Goal: Transaction & Acquisition: Purchase product/service

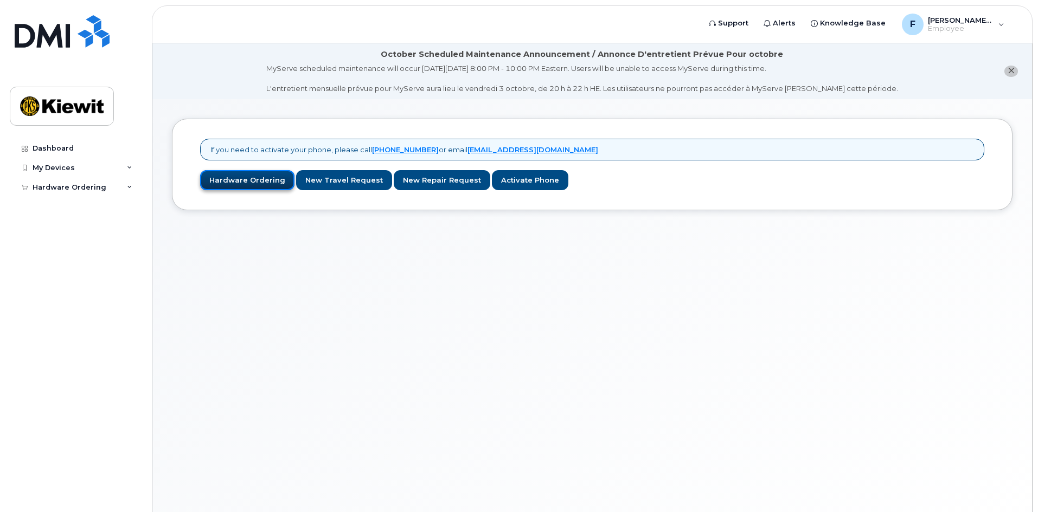
click at [258, 182] on link "Hardware Ordering" at bounding box center [247, 180] width 94 height 20
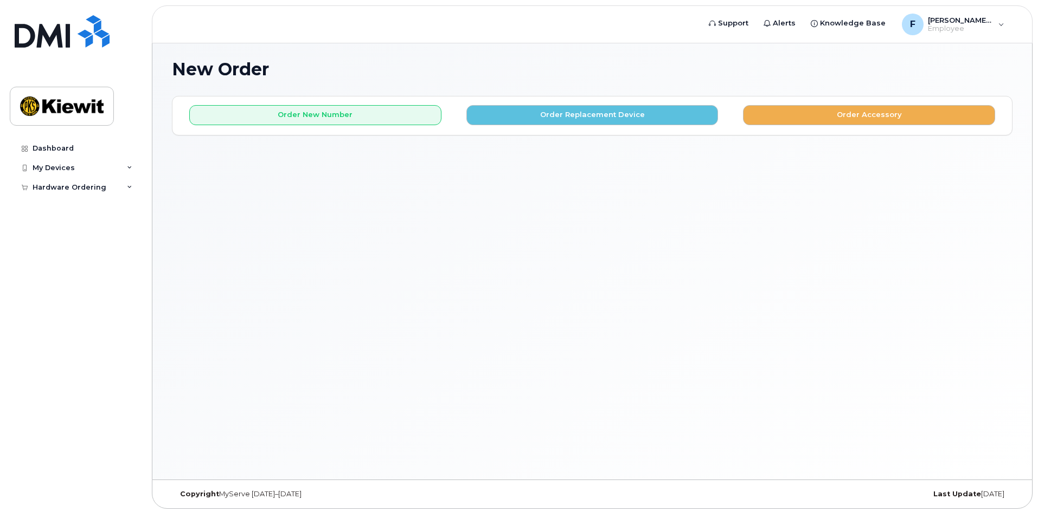
scroll to position [61, 0]
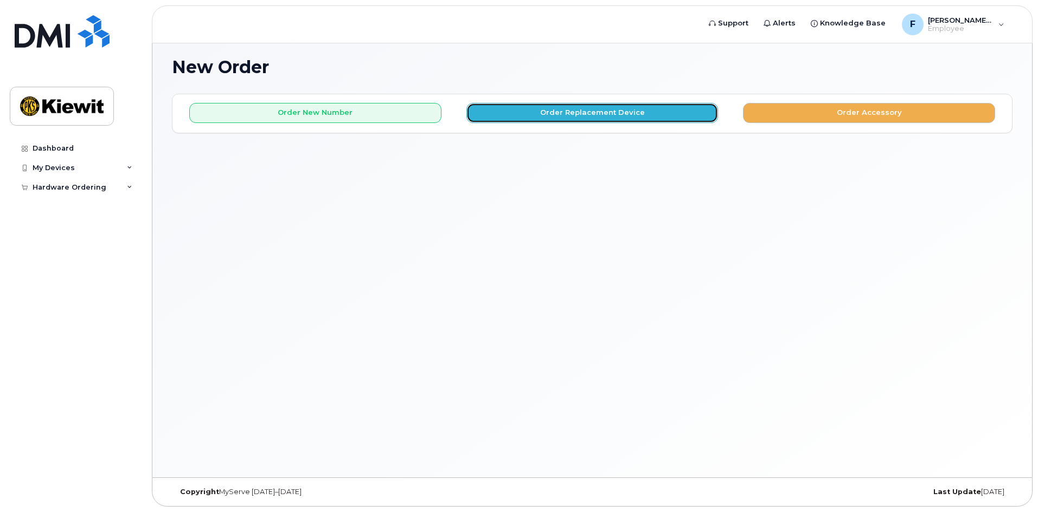
click at [582, 116] on button "Order Replacement Device" at bounding box center [592, 113] width 252 height 20
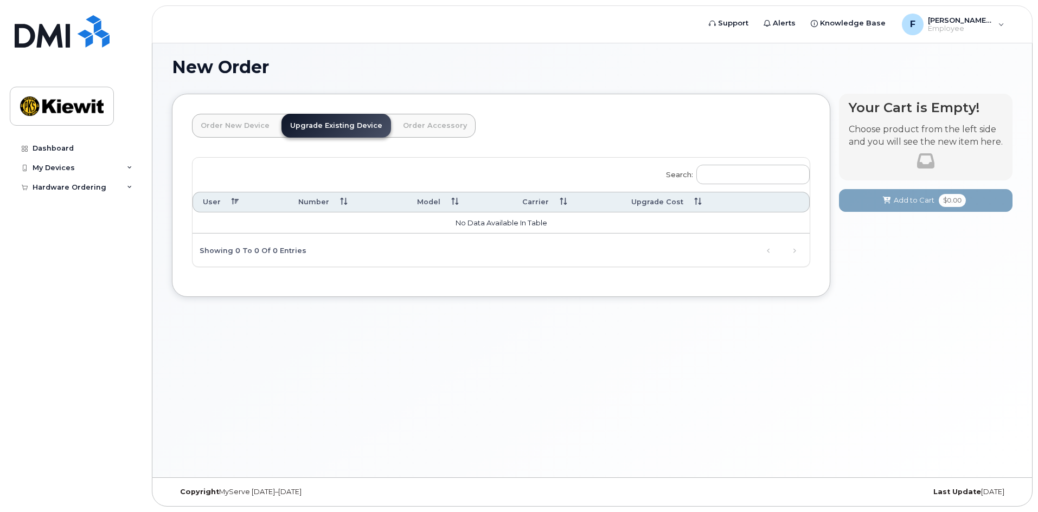
click at [415, 127] on link "Order Accessory" at bounding box center [434, 126] width 81 height 24
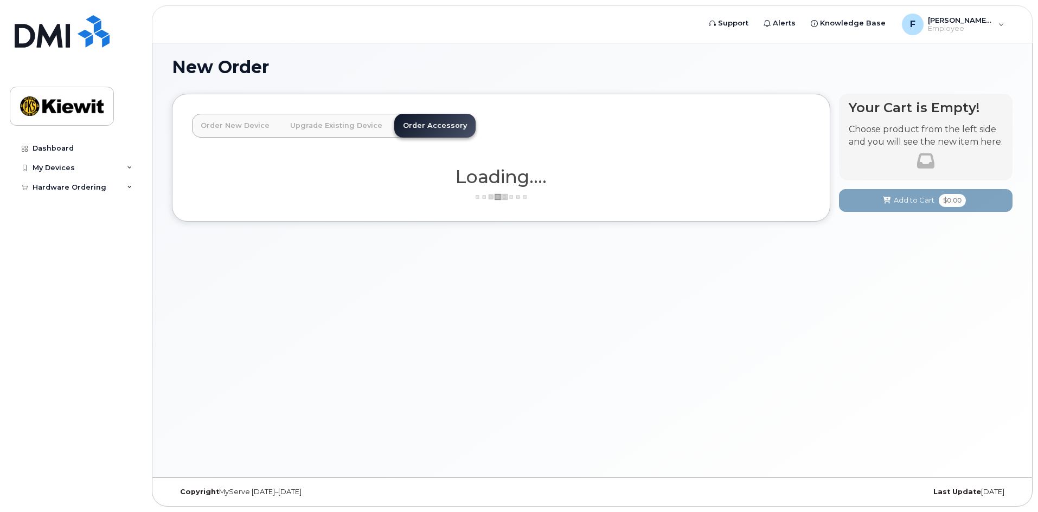
click at [238, 126] on link "Order New Device" at bounding box center [235, 126] width 86 height 24
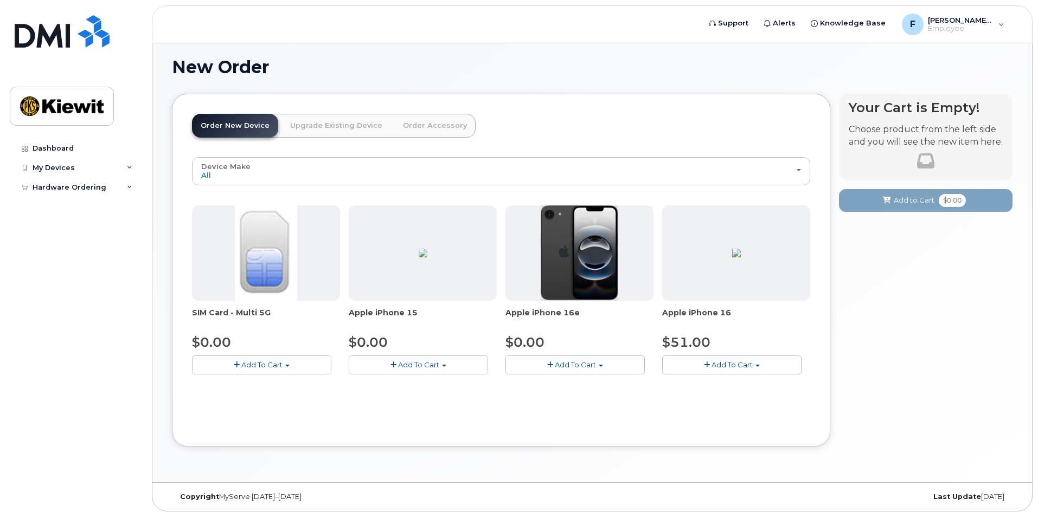
click at [557, 363] on span "Add To Cart" at bounding box center [575, 365] width 41 height 9
click at [587, 388] on link "$0.00 - 3 Year Activation (128GB)" at bounding box center [578, 386] width 140 height 14
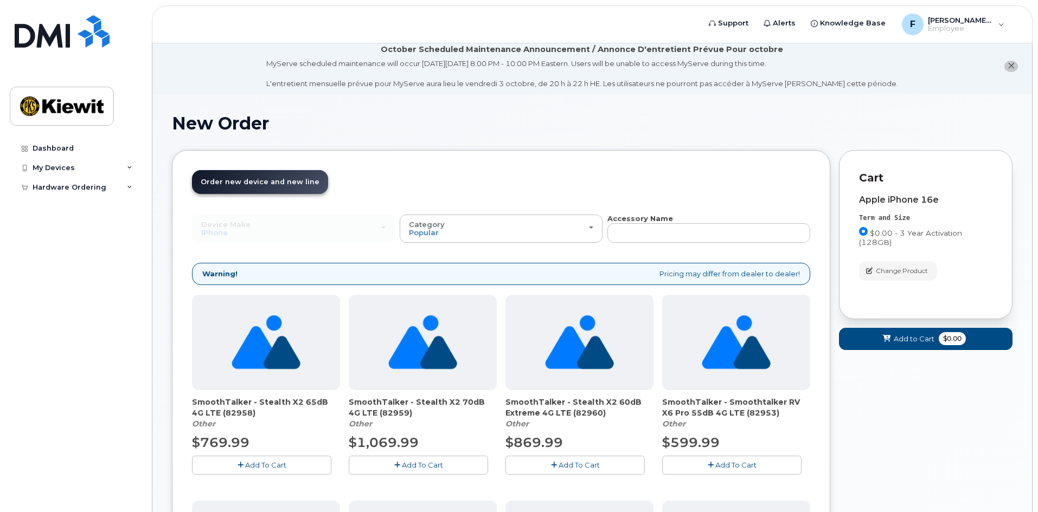
scroll to position [0, 0]
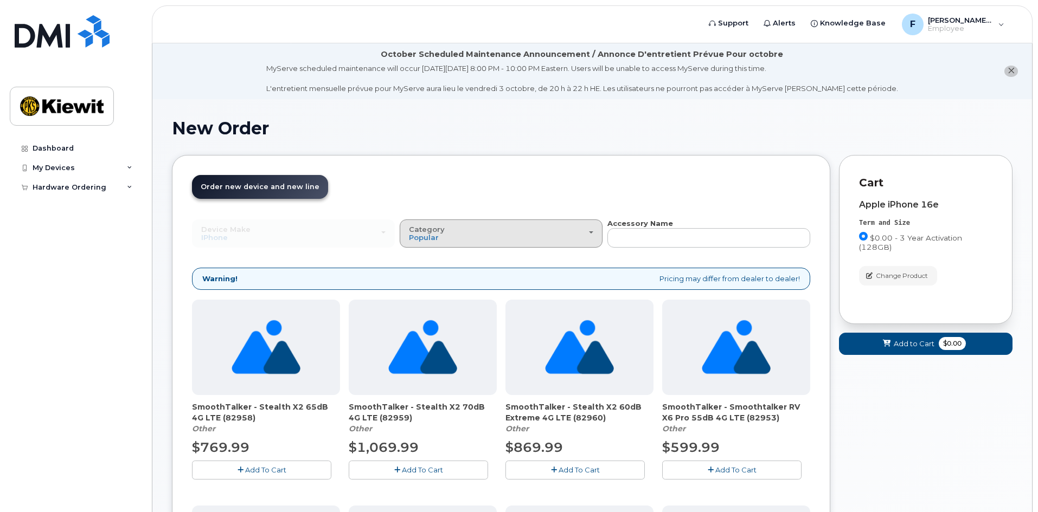
click at [532, 228] on div "Category Popular" at bounding box center [501, 234] width 184 height 17
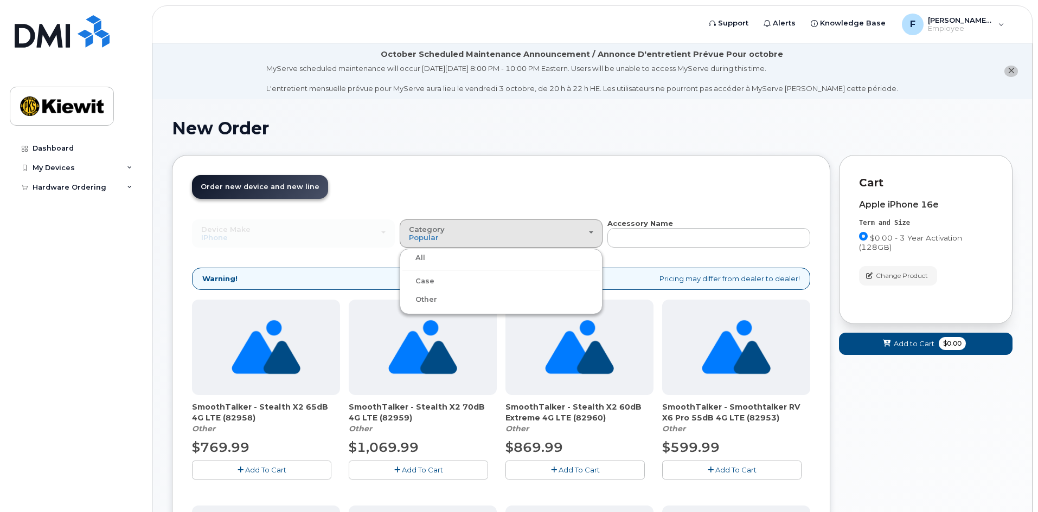
click at [427, 280] on label "Case" at bounding box center [418, 281] width 32 height 13
click at [0, 0] on input "Case" at bounding box center [0, 0] width 0 height 0
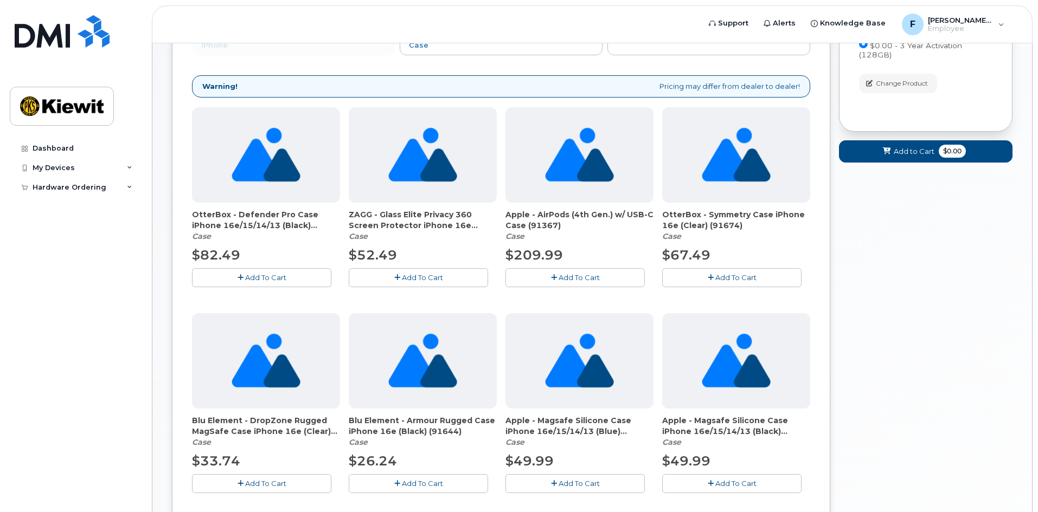
scroll to position [217, 0]
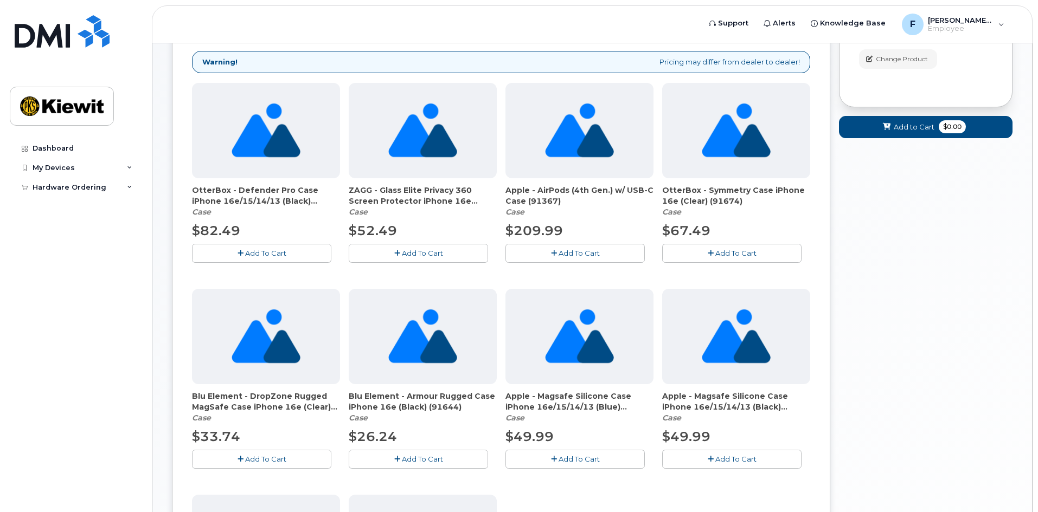
drag, startPoint x: 193, startPoint y: 189, endPoint x: 318, endPoint y: 201, distance: 125.8
click at [318, 201] on span "OtterBox - Defender Pro Case iPhone 16e/15/14/13 (Black) (91757)" at bounding box center [266, 196] width 148 height 22
copy span "OtterBox - Defender Pro Case iPhone 16e/15/14/13 (Black) (91757)"
click at [249, 251] on span "Add To Cart" at bounding box center [265, 253] width 41 height 9
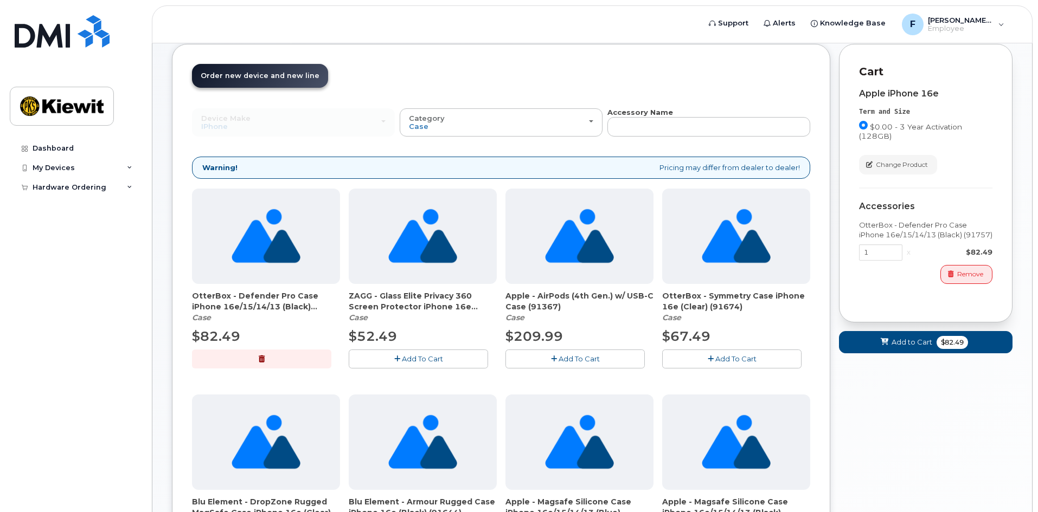
scroll to position [54, 0]
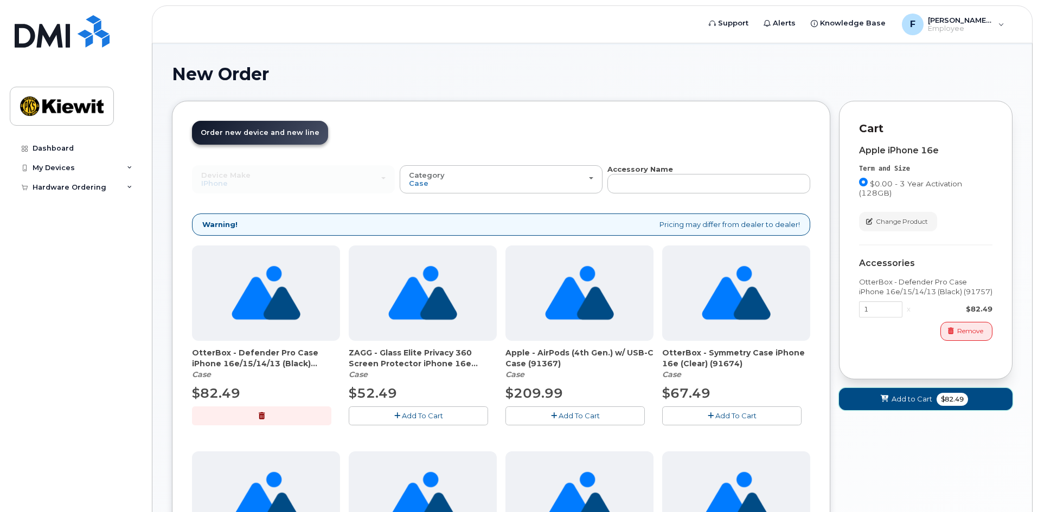
click at [907, 399] on span "Add to Cart" at bounding box center [911, 399] width 41 height 10
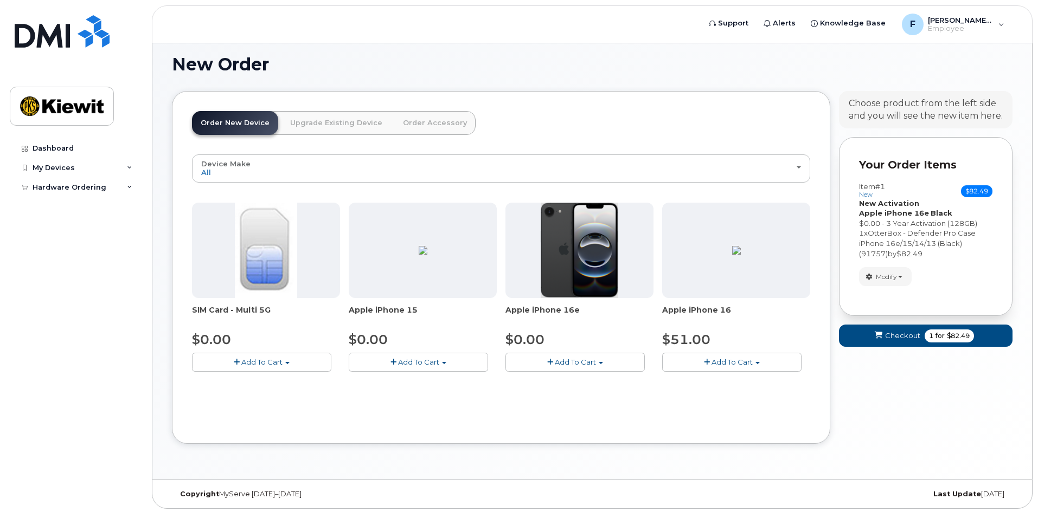
scroll to position [66, 0]
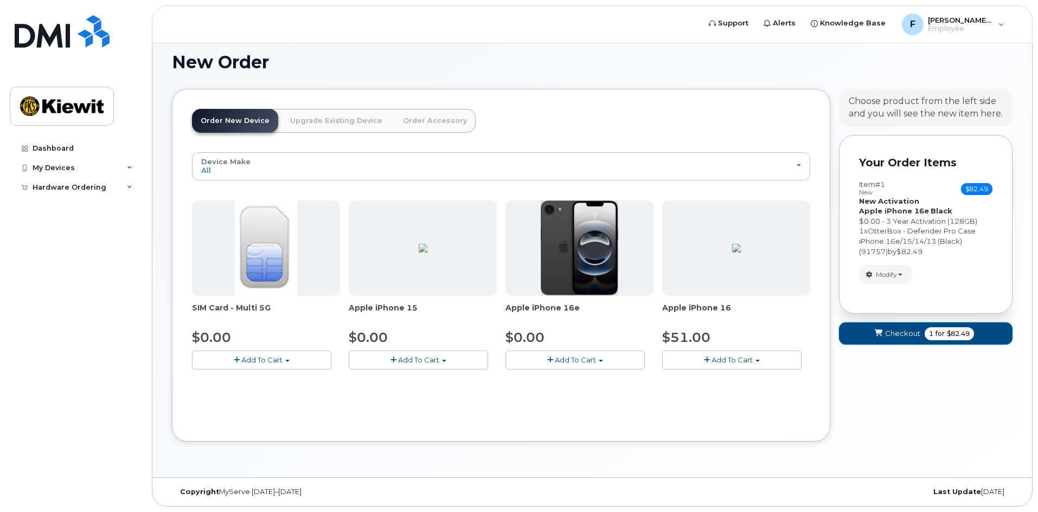
click at [893, 331] on span "Checkout" at bounding box center [902, 334] width 35 height 10
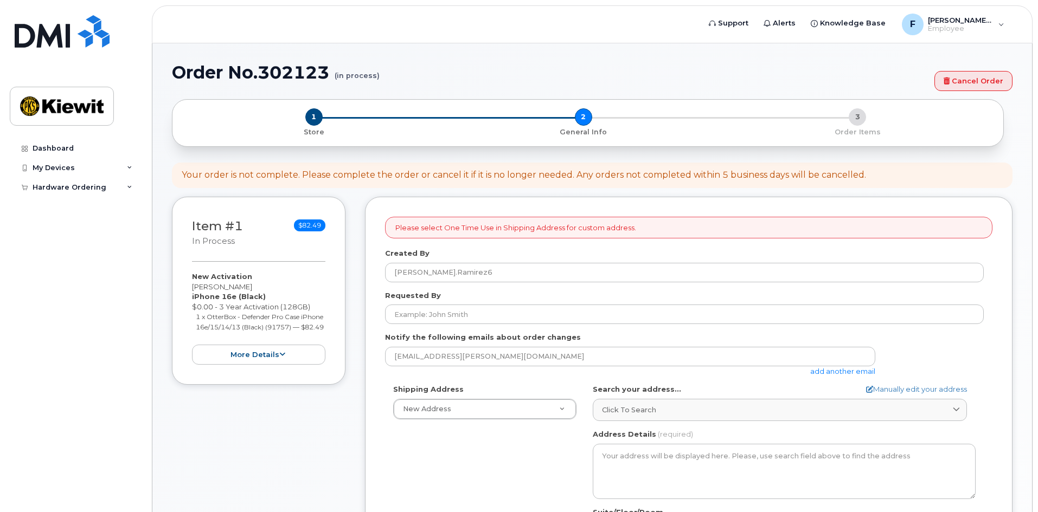
select select
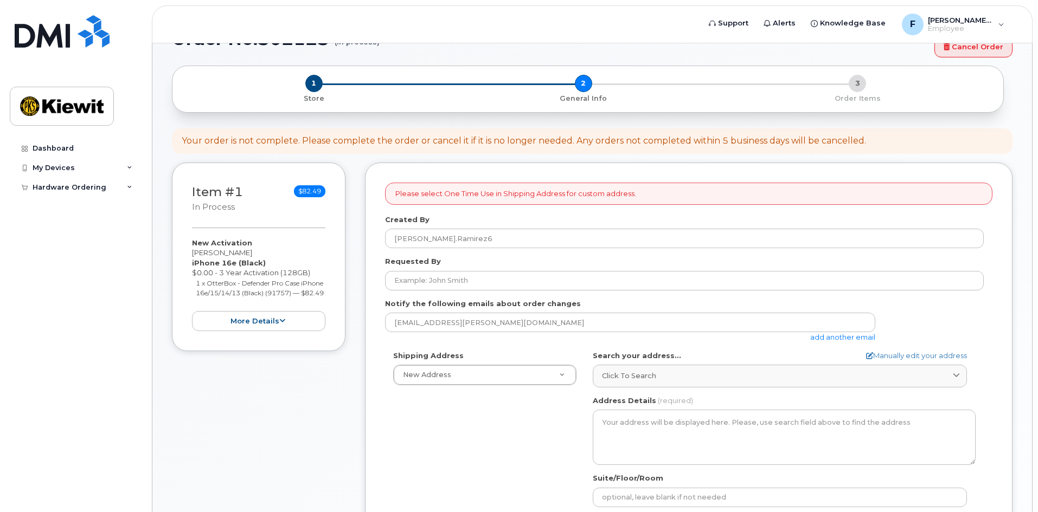
scroll to position [108, 0]
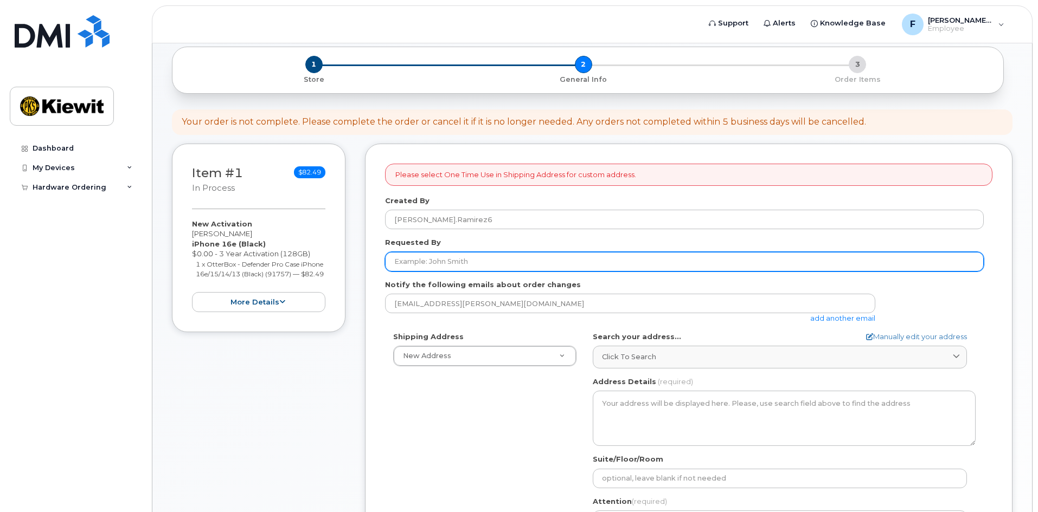
click at [420, 262] on input "Requested By" at bounding box center [684, 262] width 599 height 20
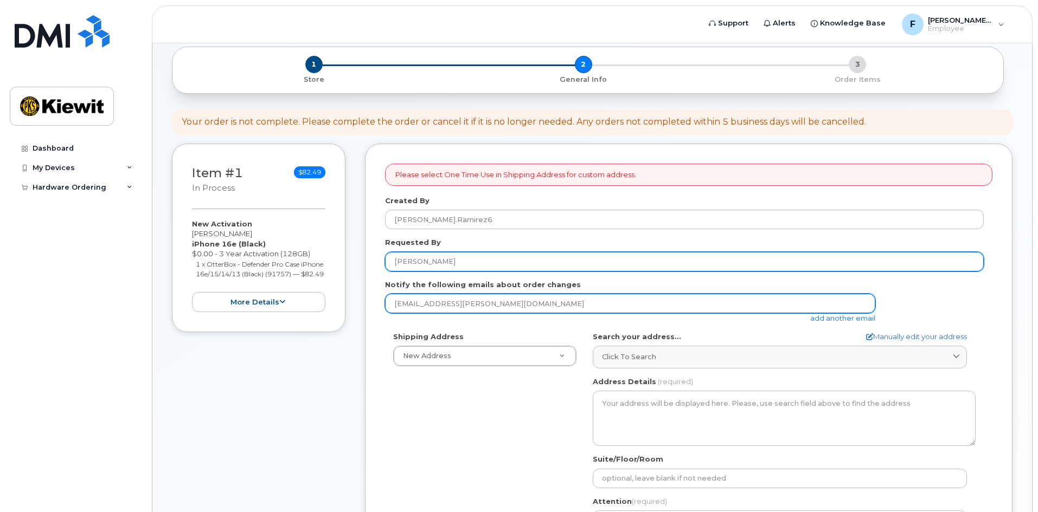
type input "Francisco Ramirez"
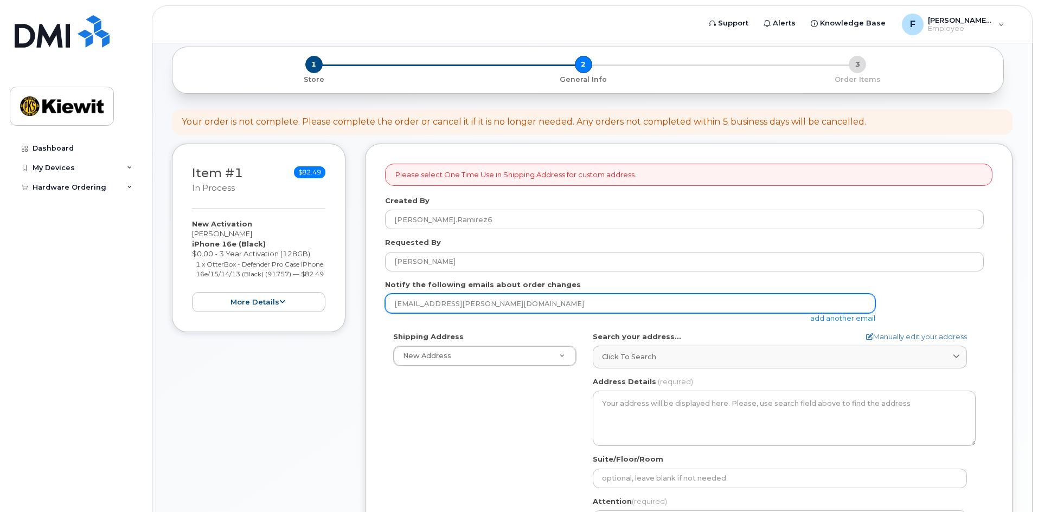
click at [436, 300] on input "francisco.ramirez6@kiewit.com" at bounding box center [630, 304] width 490 height 20
click at [525, 303] on input "francisco.ramirez6@kiewit.com" at bounding box center [630, 304] width 490 height 20
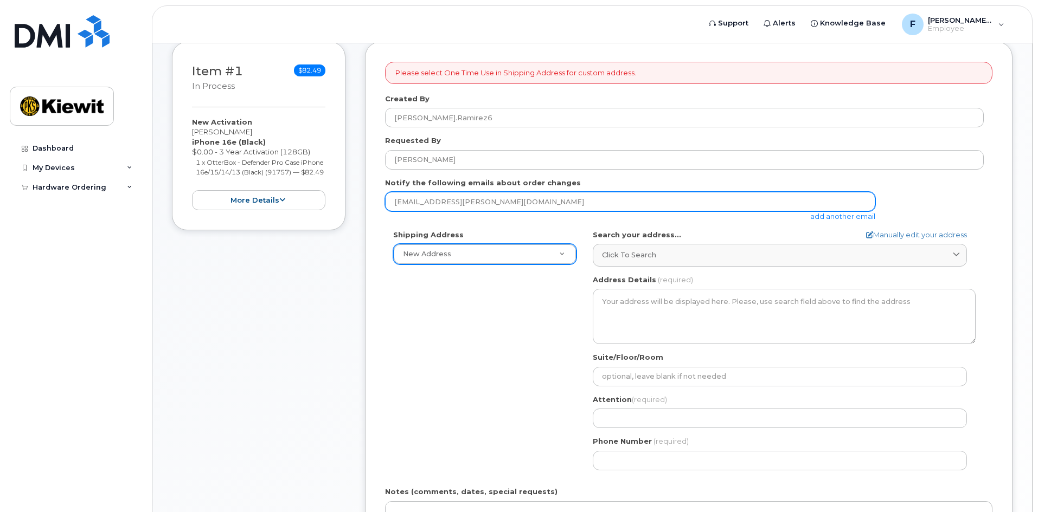
scroll to position [217, 0]
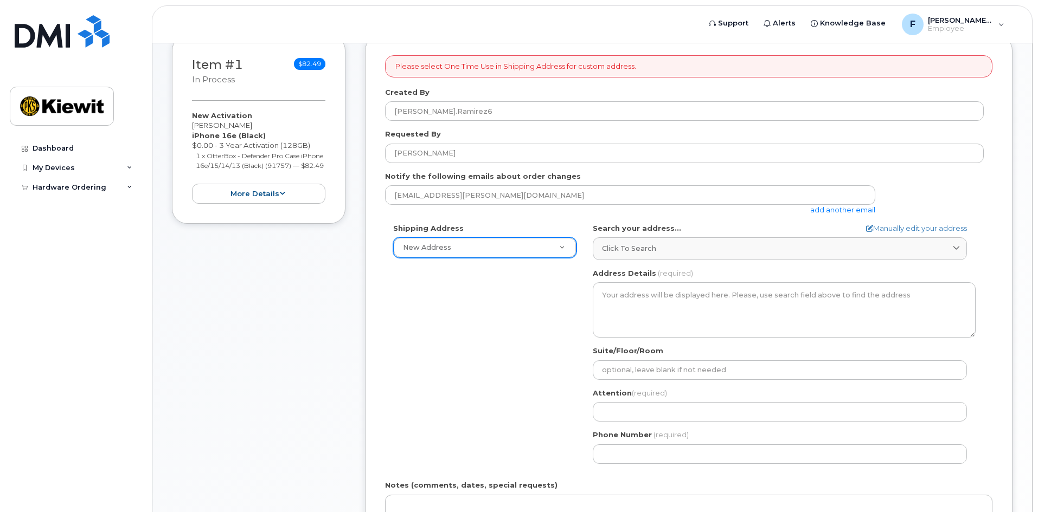
click at [460, 238] on div "New Address" at bounding box center [484, 248] width 183 height 21
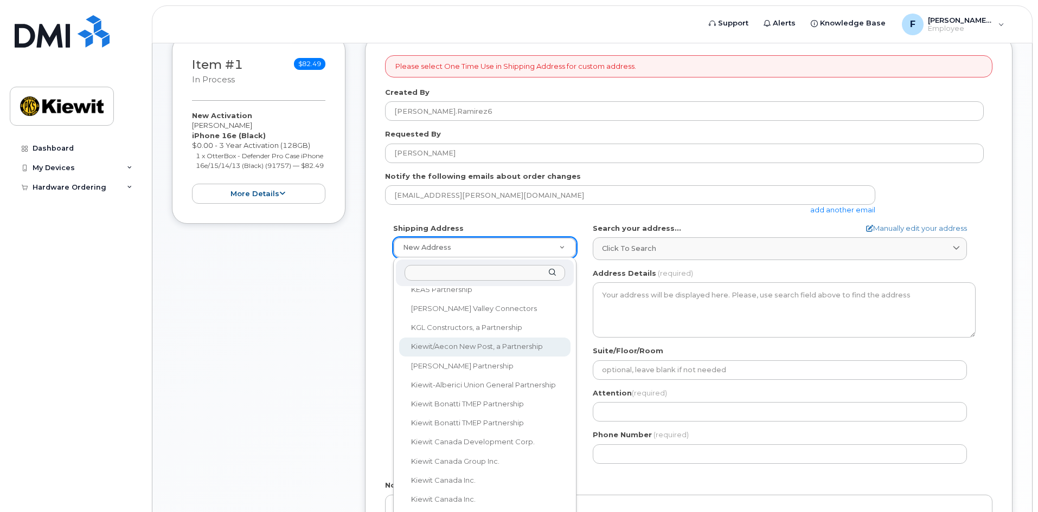
scroll to position [210, 0]
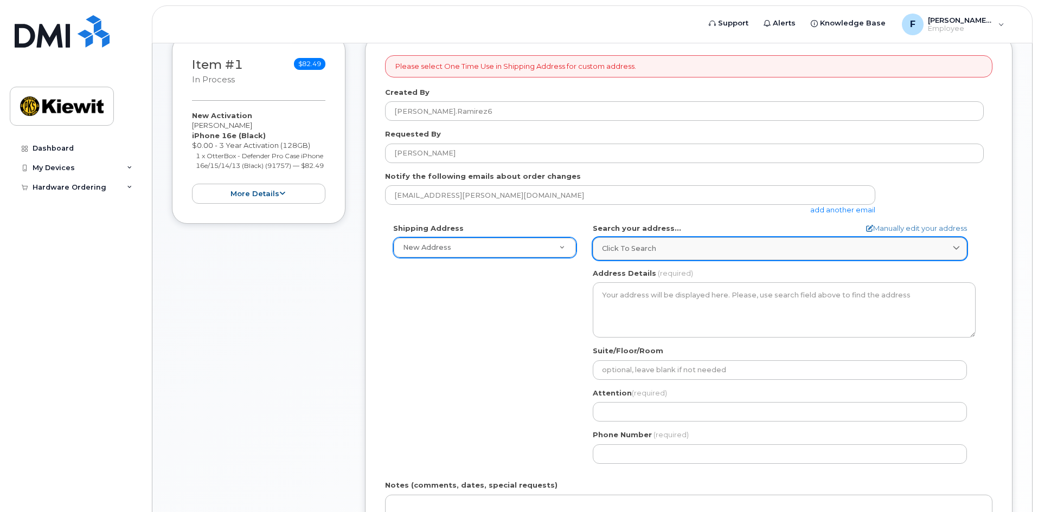
click at [627, 252] on span "Click to search" at bounding box center [629, 248] width 54 height 10
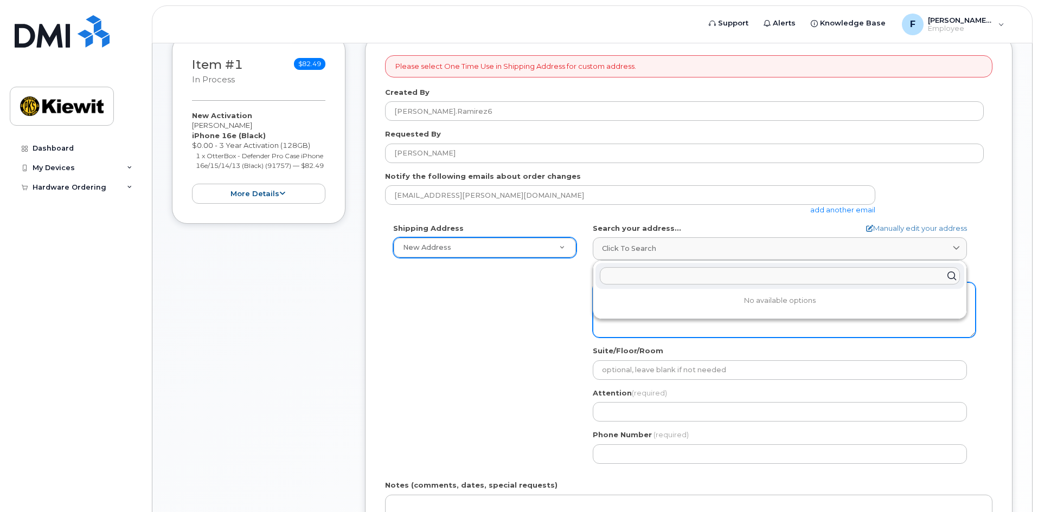
type input "d"
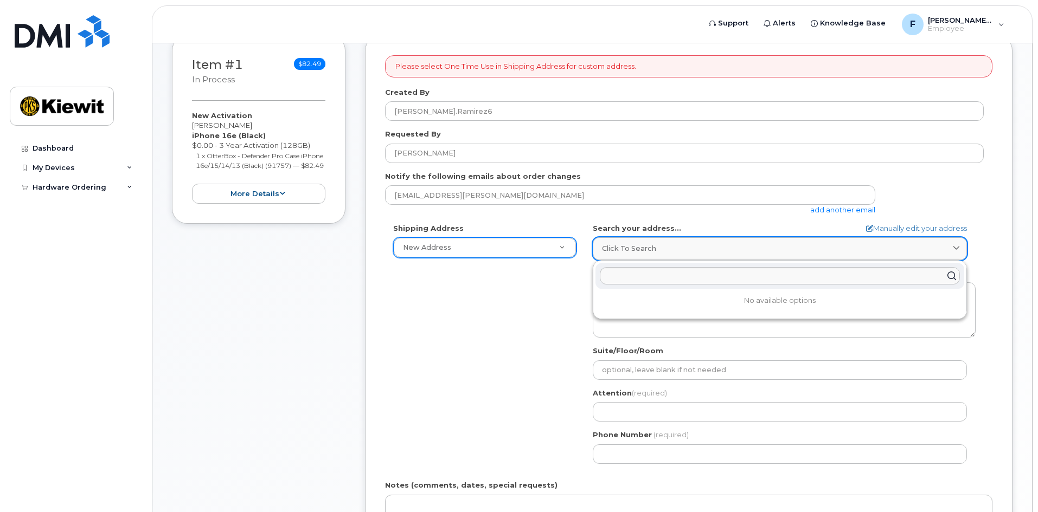
click at [654, 259] on link "Click to search" at bounding box center [780, 249] width 374 height 22
click at [648, 273] on input "1" at bounding box center [780, 275] width 360 height 17
type input "1"
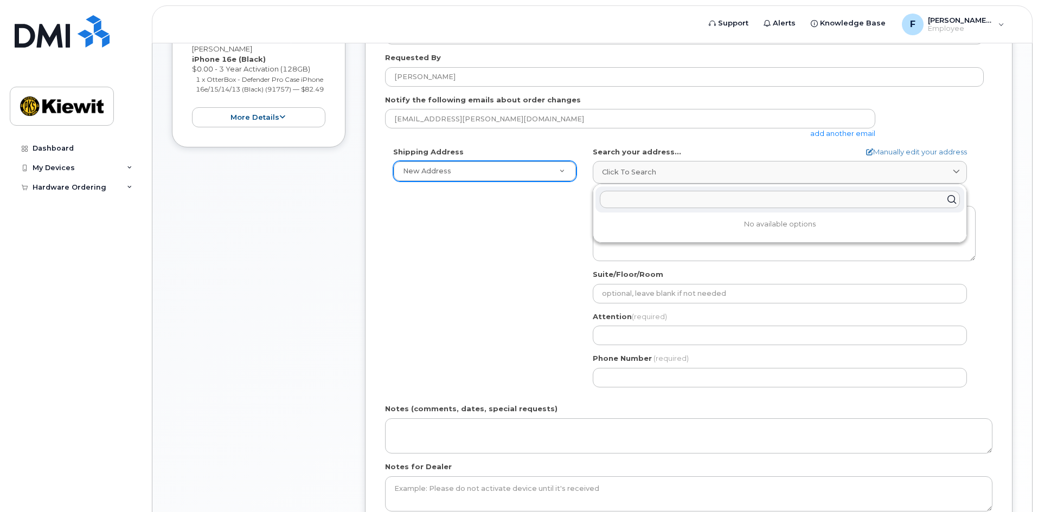
scroll to position [434, 0]
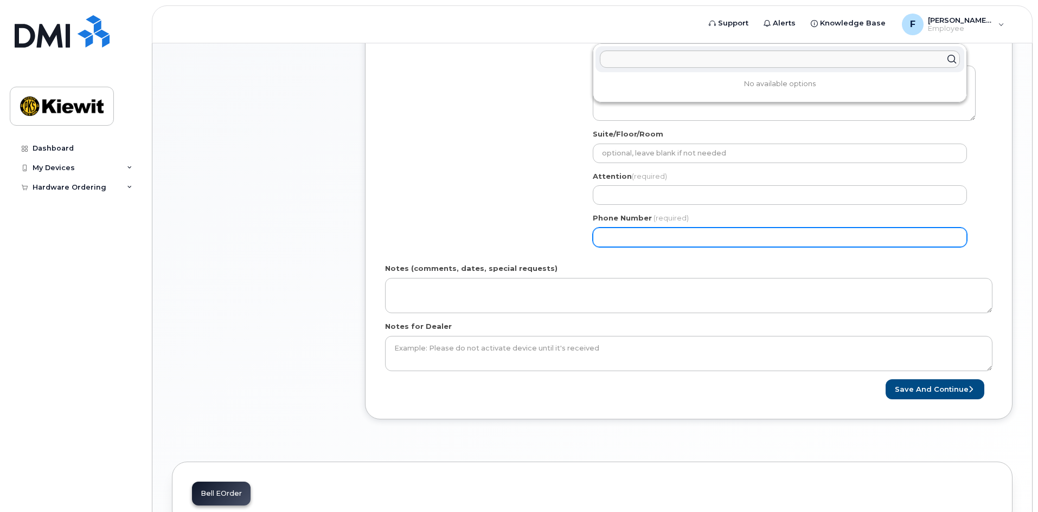
click at [637, 240] on input "Phone Number" at bounding box center [780, 238] width 374 height 20
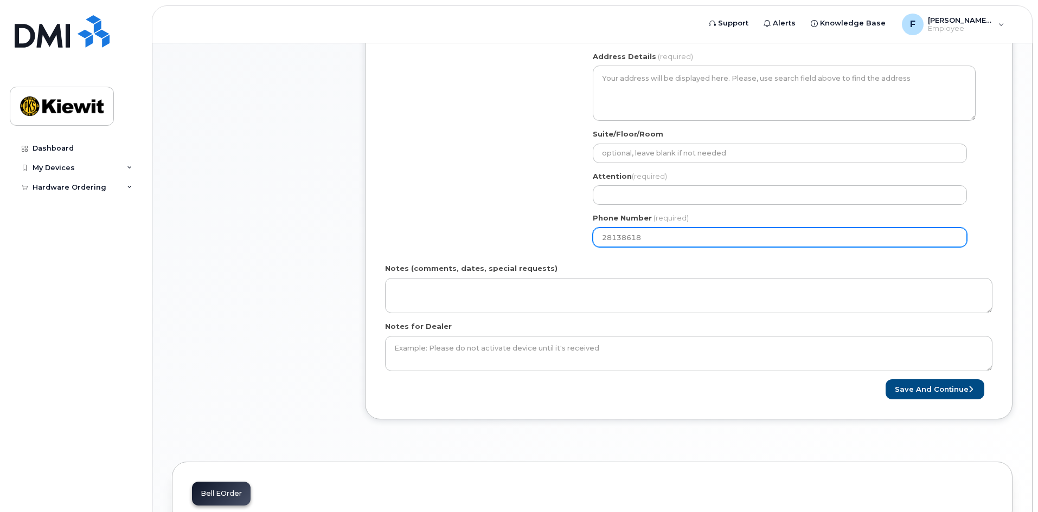
type input "281386183"
select select
type input "2813861837"
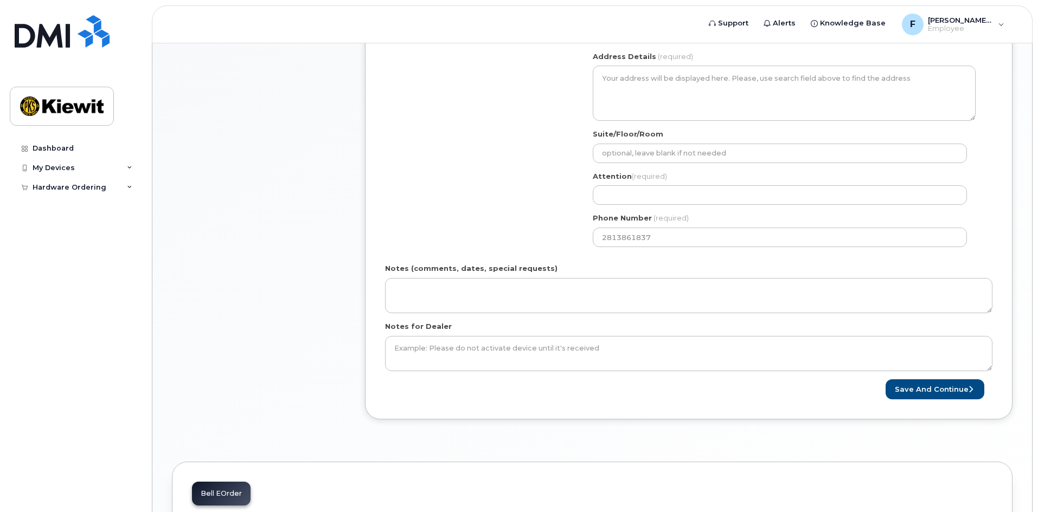
click at [504, 188] on div "Shipping Address New Address New Address Beaver Marine Limited Cahill-Ganotec, …" at bounding box center [684, 131] width 599 height 249
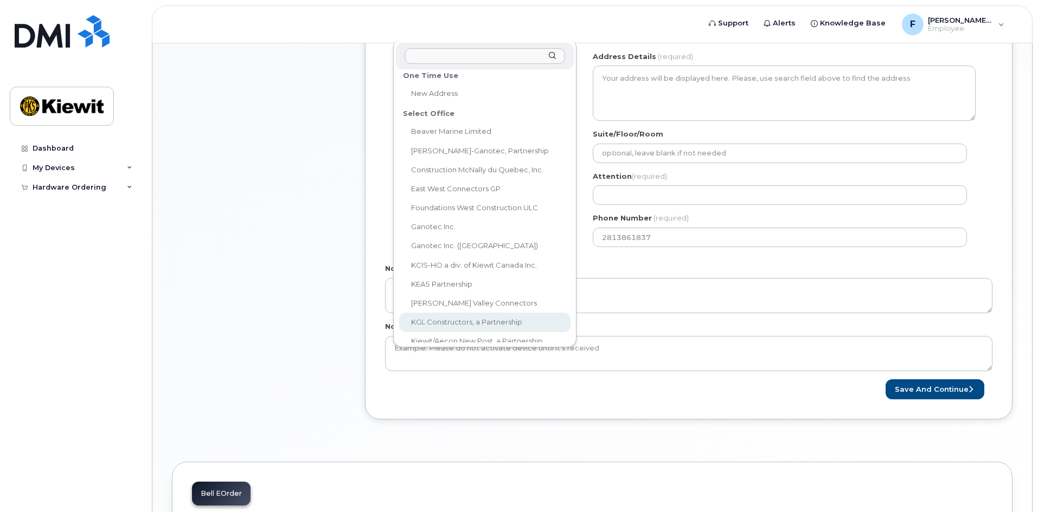
scroll to position [0, 0]
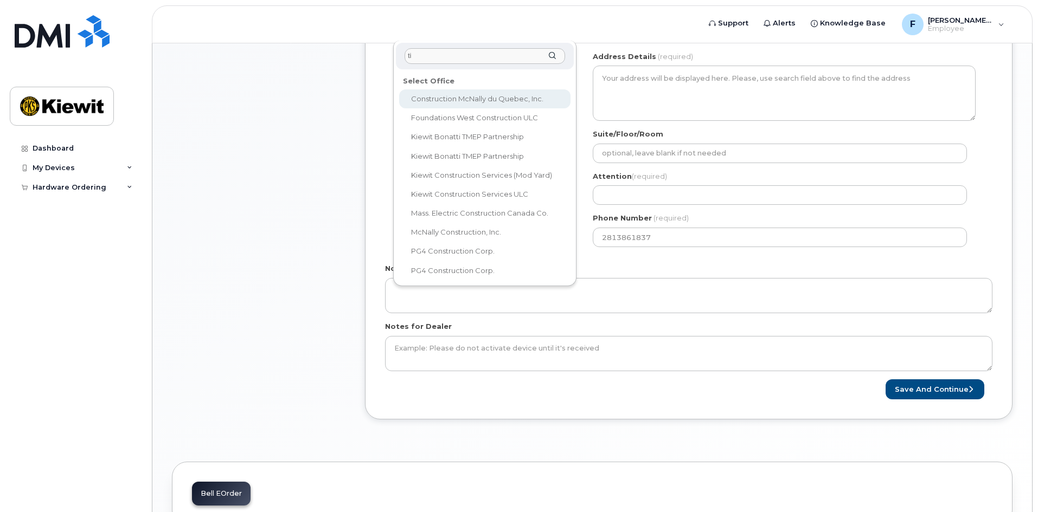
type input "tic"
